Goal: Task Accomplishment & Management: Use online tool/utility

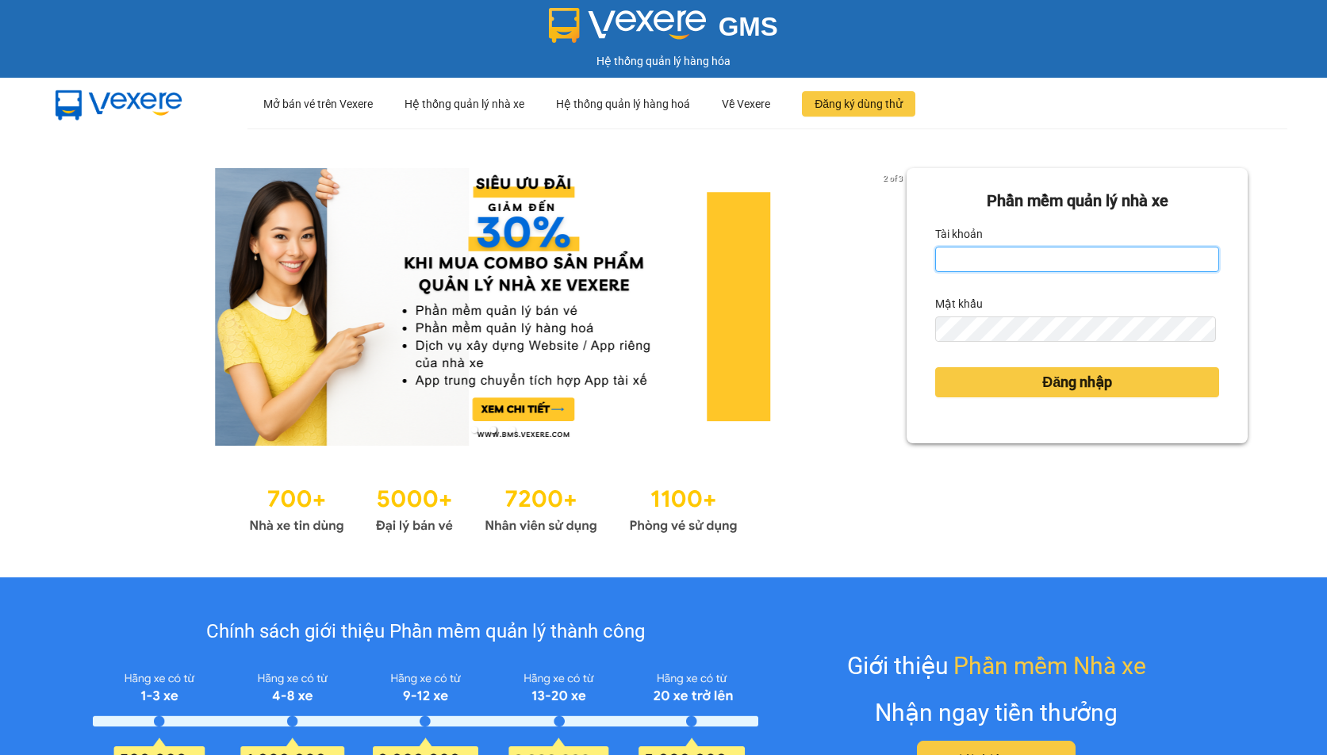
click at [979, 251] on input "Tài khoản" at bounding box center [1077, 259] width 284 height 25
type input "hien.phuchai"
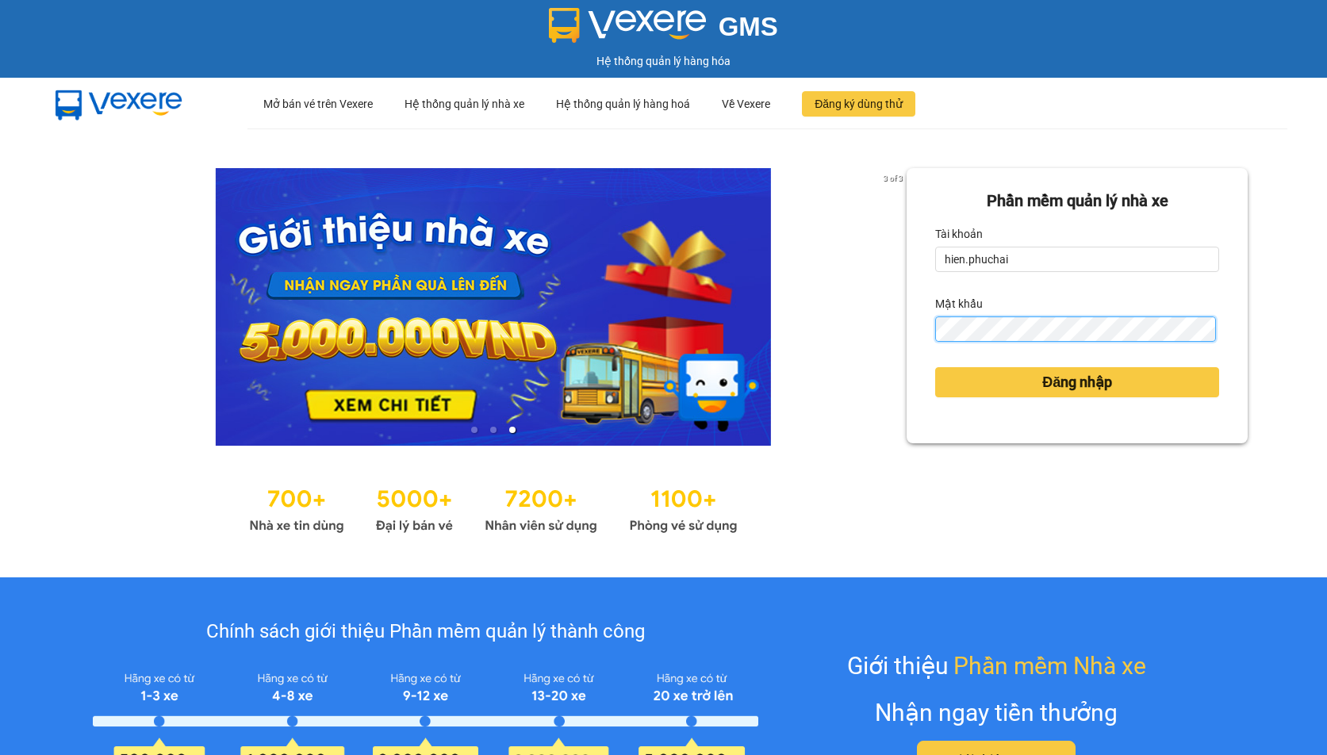
click at [935, 367] on button "Đăng nhập" at bounding box center [1077, 382] width 284 height 30
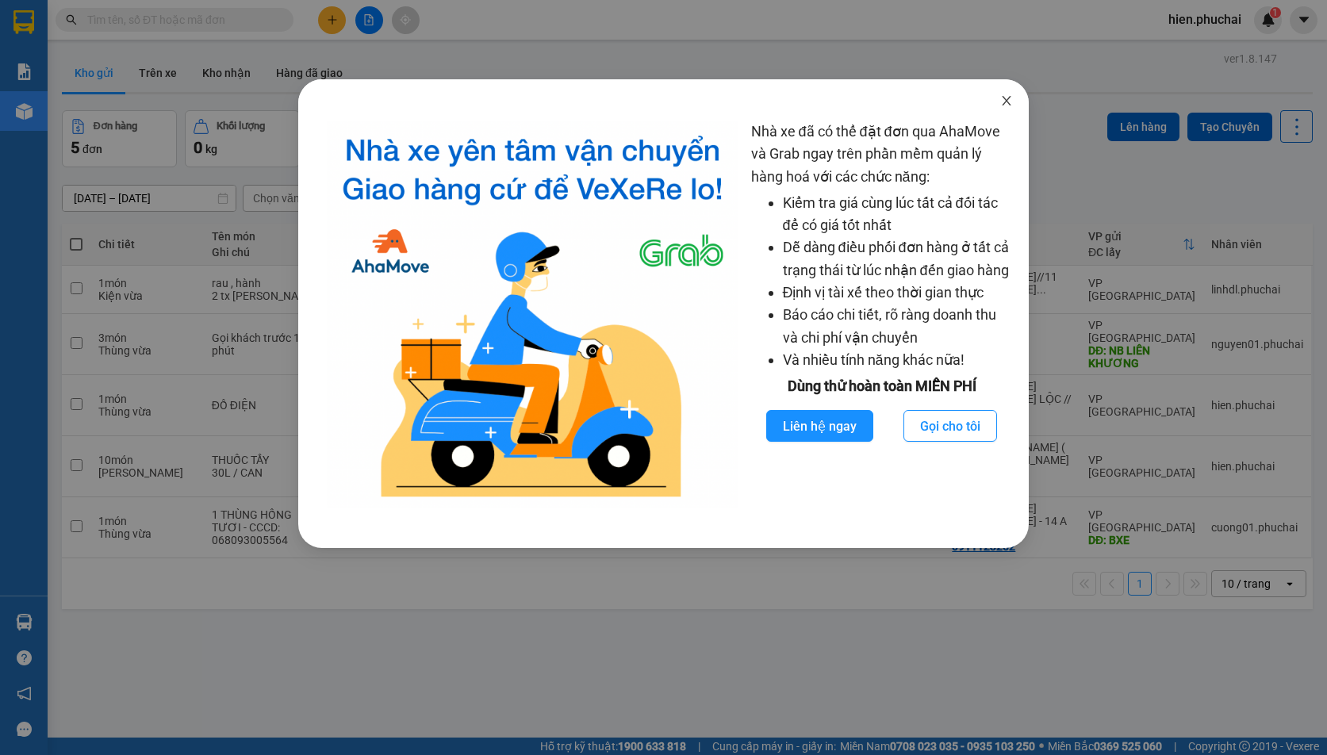
click at [1004, 93] on span "Close" at bounding box center [1006, 101] width 44 height 44
